Goal: Task Accomplishment & Management: Use online tool/utility

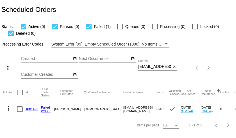
click at [150, 65] on input "[EMAIL_ADDRESS][DOMAIN_NAME]" at bounding box center [154, 66] width 33 height 5
paste input "[EMAIL_ADDRESS]"
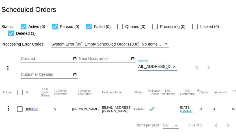
type input "[EMAIL_ADDRESS][DOMAIN_NAME]"
click at [157, 68] on input "[EMAIL_ADDRESS][DOMAIN_NAME]" at bounding box center [154, 66] width 33 height 5
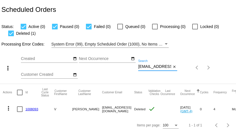
paste input "arlastrange@ymail"
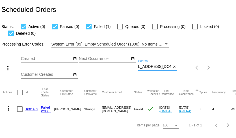
type input "marlastrange@ymail.com"
click at [9, 108] on mat-icon "more_vert" at bounding box center [8, 108] width 7 height 7
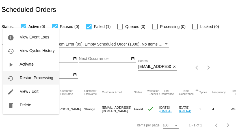
click at [33, 79] on span "Restart Processing" at bounding box center [36, 77] width 33 height 5
